Goal: Transaction & Acquisition: Purchase product/service

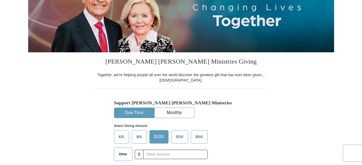
scroll to position [109, 0]
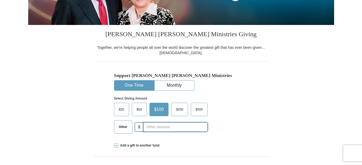
click at [164, 126] on input "text" at bounding box center [175, 126] width 64 height 9
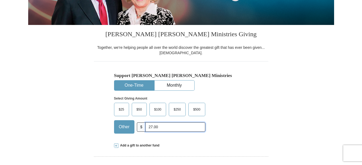
type input "27.00"
click at [98, 113] on div "Support [PERSON_NAME] [PERSON_NAME] Ministries One-Time Monthly Select Giving A…" at bounding box center [181, 99] width 174 height 76
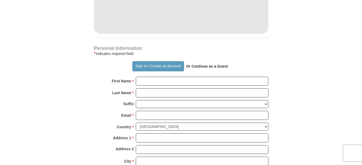
scroll to position [356, 0]
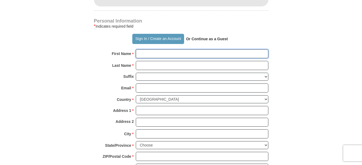
click at [155, 55] on input "First Name *" at bounding box center [202, 53] width 133 height 9
type input "[PERSON_NAME]"
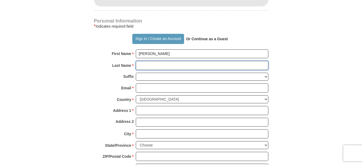
type input "[PERSON_NAME]"
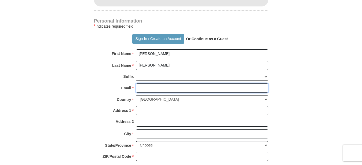
type input "[PERSON_NAME][EMAIL_ADDRESS][DOMAIN_NAME]"
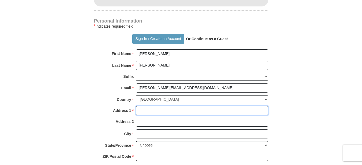
type input "Po Box 984"
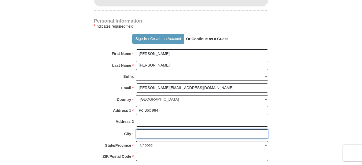
type input "Lake Junaluska"
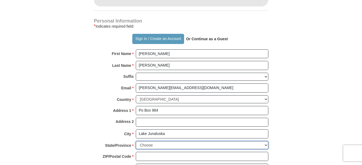
select select "NC"
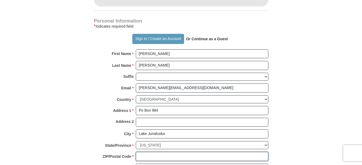
type input "28745"
type input "8285071129"
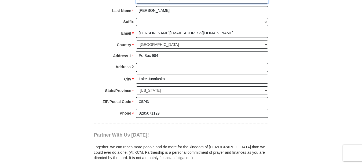
scroll to position [465, 0]
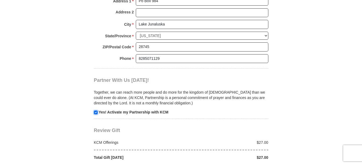
click at [96, 111] on input "checkbox" at bounding box center [96, 113] width 4 height 4
checkbox input "false"
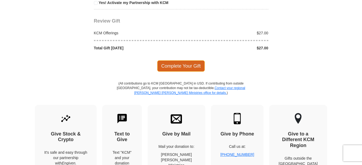
click at [179, 63] on span "Complete Your Gift" at bounding box center [180, 65] width 47 height 11
